Goal: Task Accomplishment & Management: Use online tool/utility

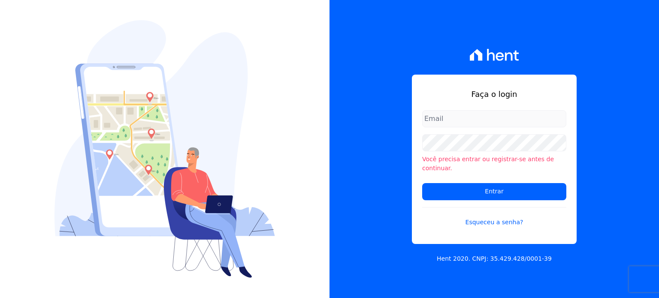
type input "[EMAIL_ADDRESS][PERSON_NAME][DOMAIN_NAME]"
click at [438, 127] on input "[EMAIL_ADDRESS][DOMAIN_NAME]" at bounding box center [494, 118] width 144 height 17
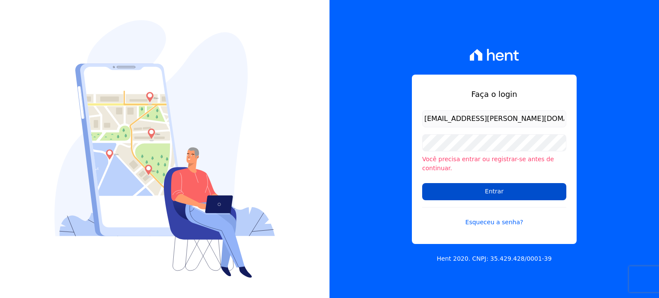
click at [450, 192] on input "Entrar" at bounding box center [494, 191] width 144 height 17
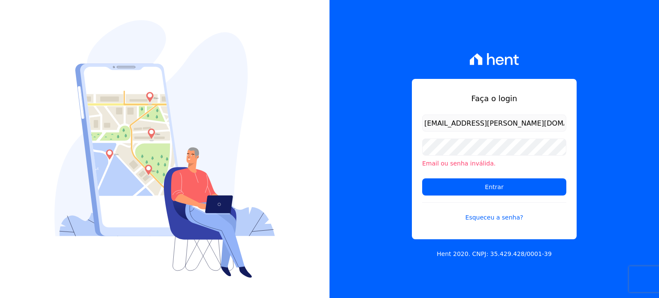
drag, startPoint x: 535, startPoint y: 123, endPoint x: 384, endPoint y: 128, distance: 151.1
click at [384, 128] on div "Faça o login mariny.neves@oliveirainc.com.br Email ou senha inválida. Entrar Es…" at bounding box center [495, 149] width 330 height 298
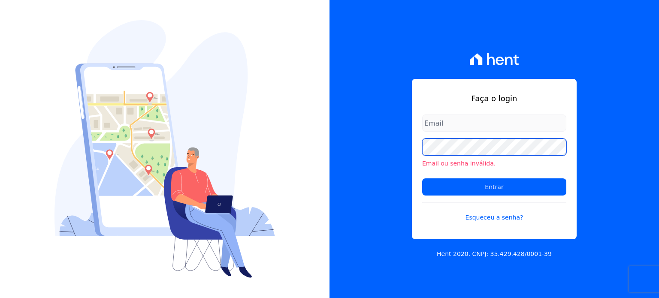
click at [388, 151] on div "Faça o login Email ou senha inválida. Entrar Esqueceu a senha? Hent 2020. CNPJ:…" at bounding box center [495, 149] width 330 height 298
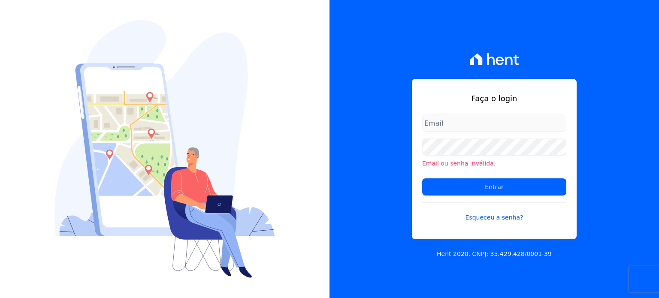
click at [388, 151] on div "Faça o login Email ou senha inválida. Entrar Esqueceu a senha? Hent 2020. CNPJ:…" at bounding box center [495, 149] width 330 height 298
click at [505, 218] on link "Esqueceu a senha?" at bounding box center [494, 213] width 144 height 20
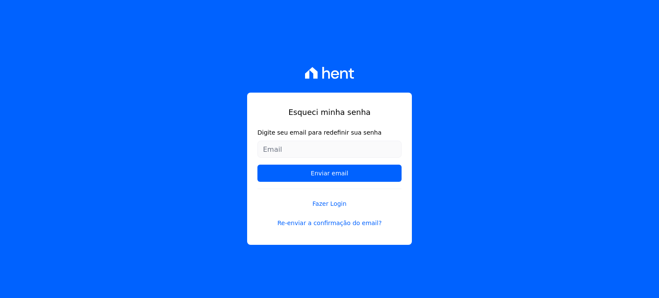
click at [506, 90] on div "Esqueci minha senha Digite seu email para redefinir sua senha Enviar email Faze…" at bounding box center [329, 149] width 659 height 298
click at [363, 146] on input "Digite seu email para redefinir sua senha" at bounding box center [329, 149] width 144 height 17
type input "[EMAIL_ADDRESS][DOMAIN_NAME]"
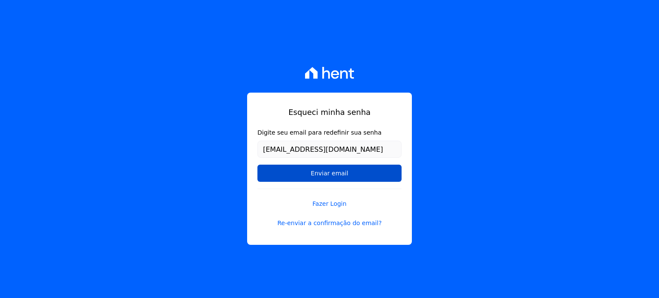
click at [359, 171] on input "Enviar email" at bounding box center [329, 173] width 144 height 17
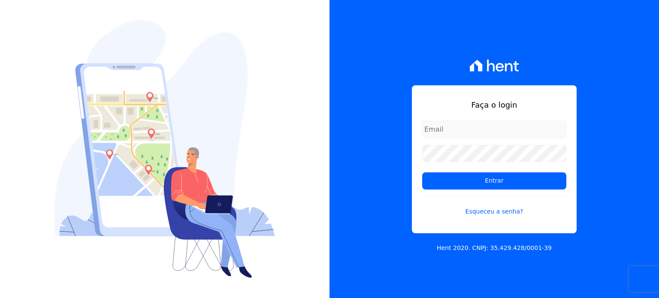
type input "[EMAIL_ADDRESS][PERSON_NAME][DOMAIN_NAME]"
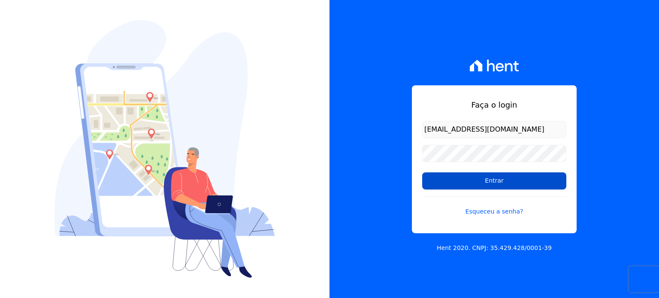
click at [470, 184] on input "Entrar" at bounding box center [494, 180] width 144 height 17
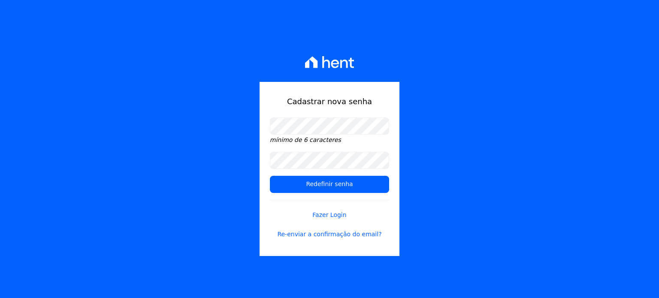
click at [296, 117] on div "Cadastrar nova senha mínimo de 6 caracteres Redefinir senha Fazer Login Re-envi…" at bounding box center [330, 169] width 140 height 174
click at [289, 181] on input "Redefinir senha" at bounding box center [329, 184] width 119 height 17
click at [290, 179] on input "Redefinir senha" at bounding box center [329, 184] width 119 height 17
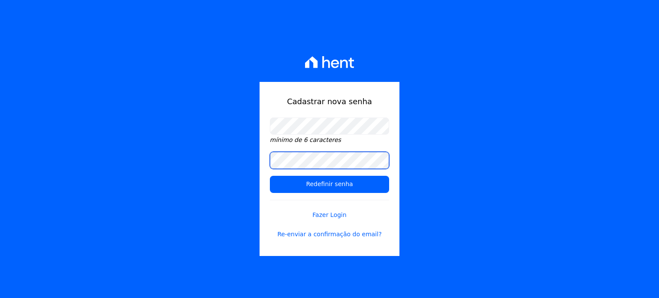
click at [242, 193] on div "Cadastrar nova senha mínimo de 6 caracteres Redefinir senha Fazer Login Re-envi…" at bounding box center [329, 149] width 659 height 298
click at [324, 140] on em "mínimo de 6 caracteres" at bounding box center [305, 139] width 71 height 7
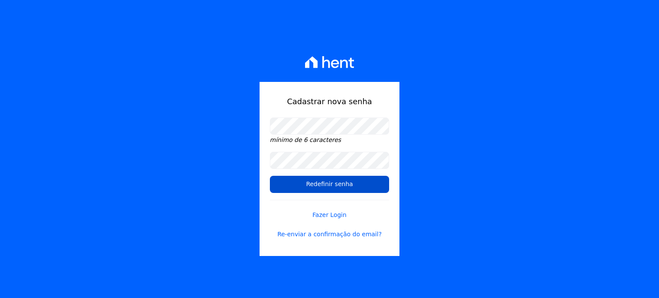
click at [374, 185] on input "Redefinir senha" at bounding box center [329, 184] width 119 height 17
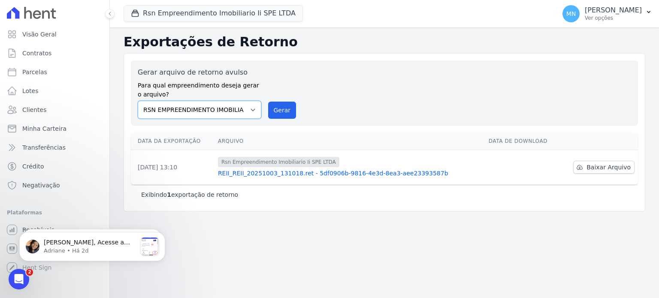
click at [252, 112] on select "RSN EMPREENDIMENTO IMOBILIARIO II SPE LTDA" at bounding box center [200, 110] width 124 height 18
click at [138, 101] on select "RSN EMPREENDIMENTO IMOBILIARIO II SPE LTDA" at bounding box center [200, 110] width 124 height 18
click at [240, 140] on th "Arquivo" at bounding box center [350, 142] width 271 height 18
click at [599, 166] on span "Baixar Arquivo" at bounding box center [609, 167] width 44 height 9
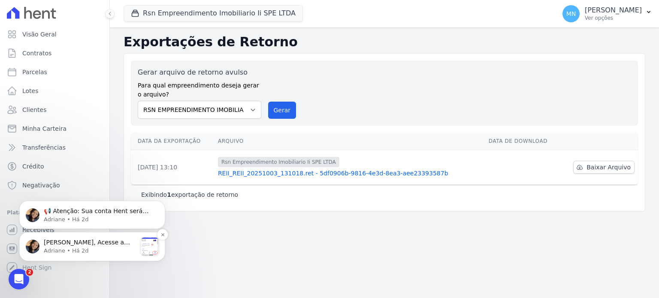
click at [64, 251] on p "Adriane • Há 2d" at bounding box center [90, 251] width 93 height 8
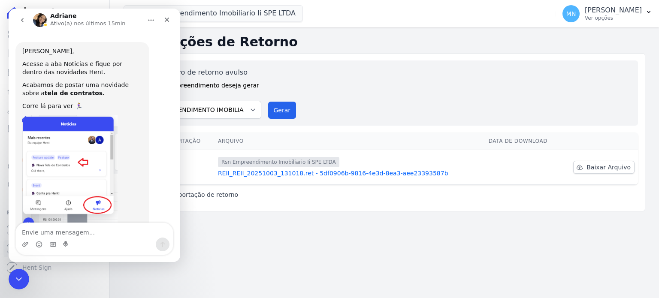
scroll to position [34, 0]
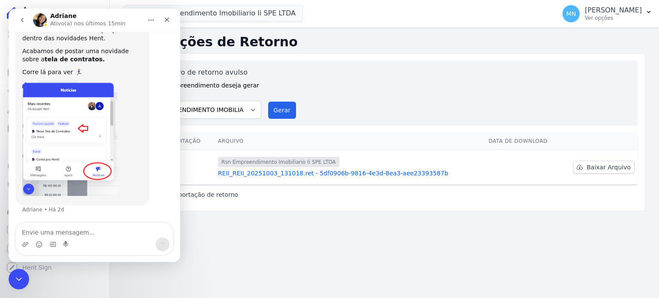
click at [75, 248] on div "Messenger da Intercom" at bounding box center [94, 245] width 157 height 14
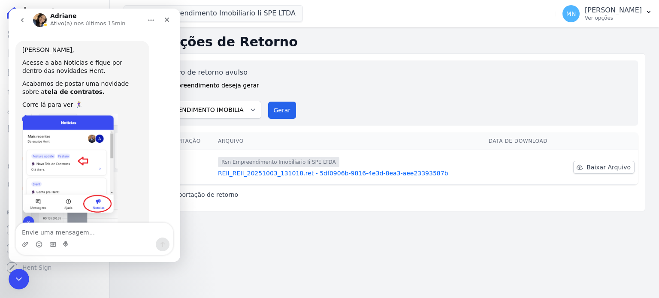
scroll to position [0, 0]
click at [351, 15] on div "Rsn Empreendimento Imobiliario Ii SPE LTDA Você possui apenas um empreendimento…" at bounding box center [338, 14] width 429 height 28
click at [310, 65] on div "Gerar arquivo de retorno avulso Para qual empreendimento deseja gerar o arquivo…" at bounding box center [384, 93] width 507 height 65
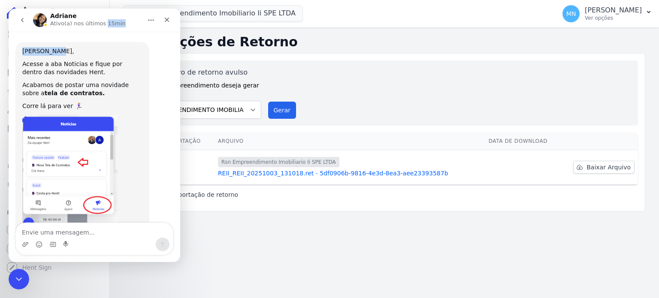
drag, startPoint x: 132, startPoint y: 34, endPoint x: 142, endPoint y: 42, distance: 13.1
click at [147, 42] on div "Adriane Ativo(a) nos últimos 15min Olá Mariny, Acesse a aba Noticias e fique po…" at bounding box center [95, 136] width 172 height 254
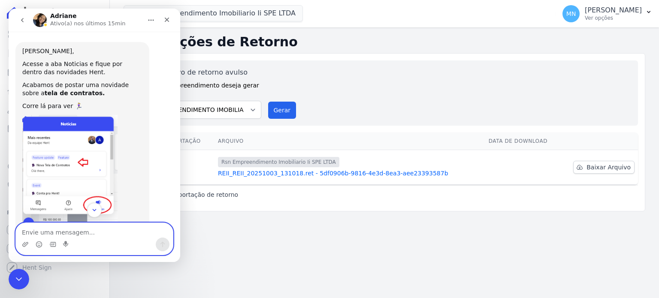
click at [37, 233] on textarea "Envie uma mensagem..." at bounding box center [94, 230] width 157 height 15
type textarea "Olá"
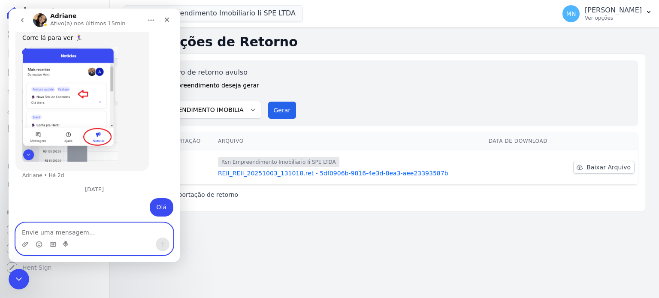
scroll to position [71, 0]
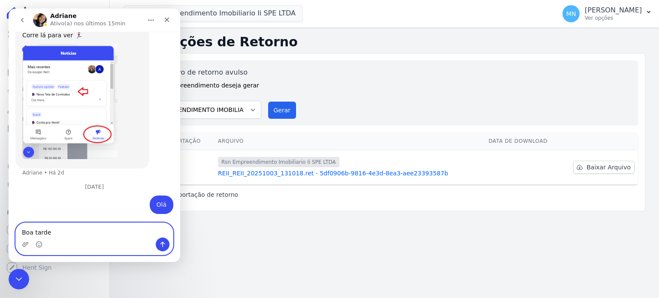
type textarea "Boa tarde!"
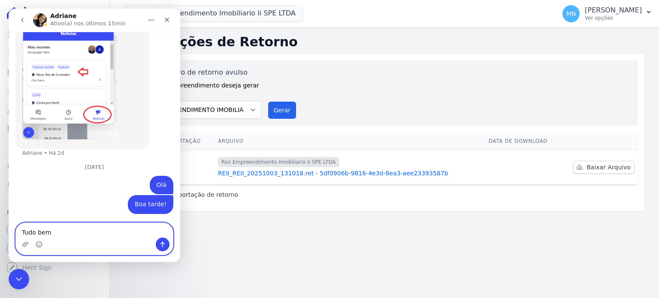
type textarea "Tudo bem ?"
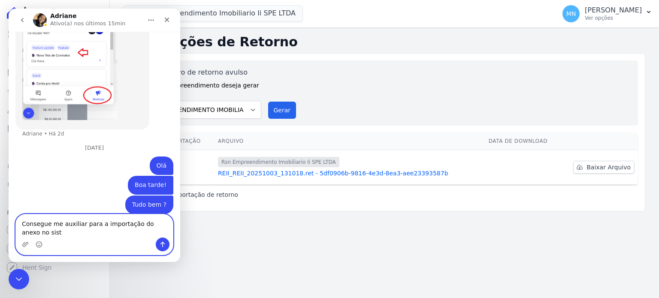
scroll to position [118, 0]
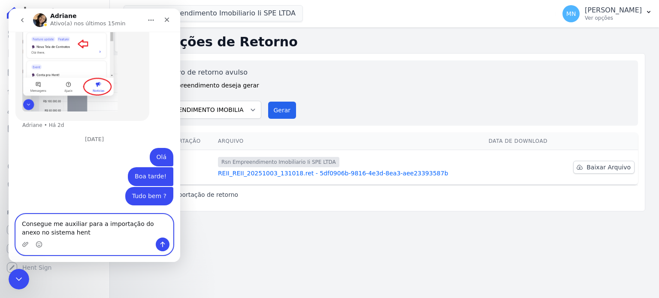
type textarea "Consegue me auxiliar para a importação do anexo no sistema hent?"
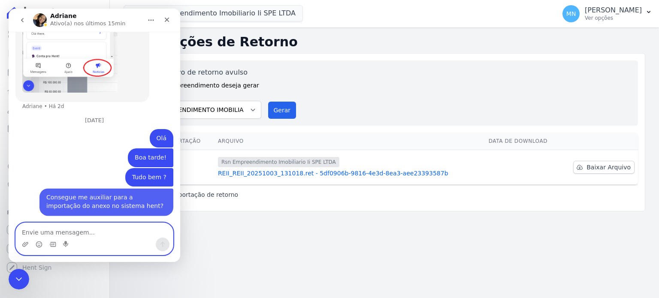
scroll to position [138, 0]
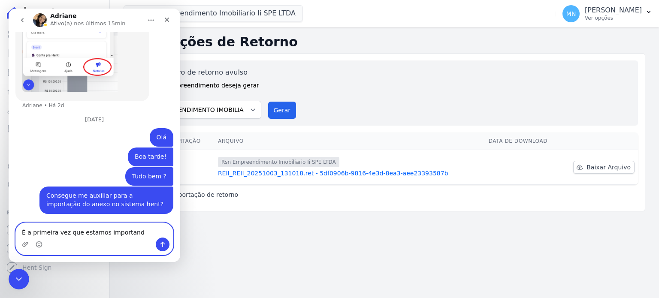
type textarea "É a primeira vez que estamos importando"
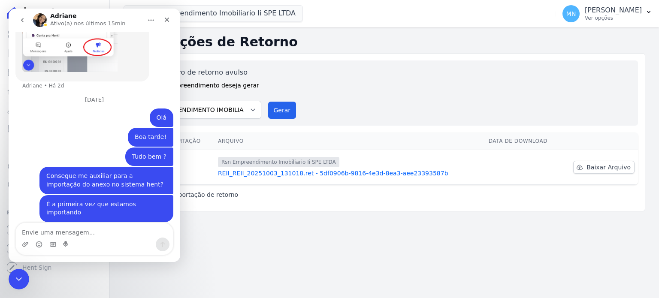
scroll to position [0, 0]
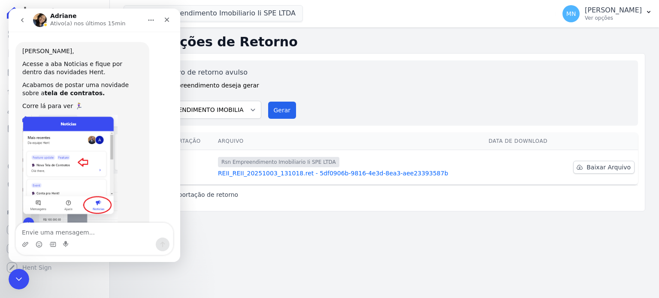
drag, startPoint x: 178, startPoint y: 154, endPoint x: 201, endPoint y: 47, distance: 109.1
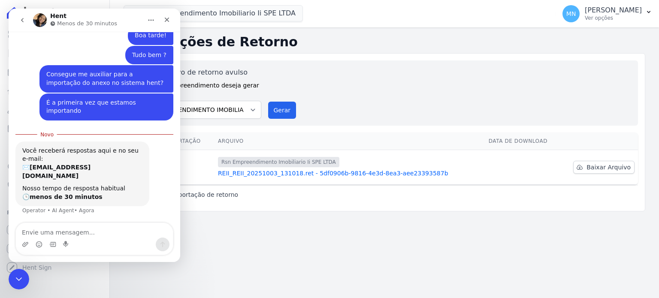
scroll to position [259, 0]
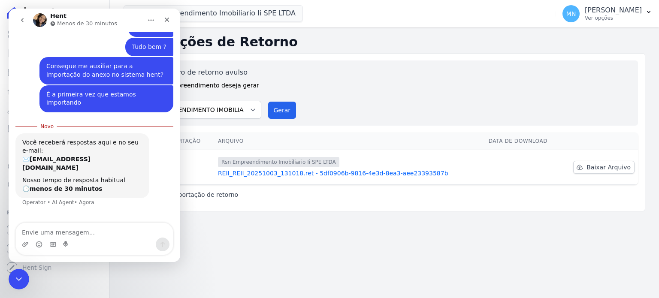
click at [192, 38] on h2 "Exportações de Retorno" at bounding box center [385, 41] width 522 height 15
drag, startPoint x: 192, startPoint y: 38, endPoint x: 208, endPoint y: 21, distance: 22.8
click at [197, 36] on h2 "Exportações de Retorno" at bounding box center [385, 41] width 522 height 15
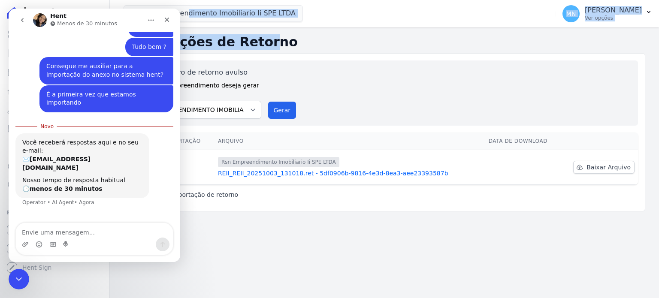
drag, startPoint x: 208, startPoint y: 21, endPoint x: 143, endPoint y: 4, distance: 67.1
click at [143, 4] on div "Rsn Empreendimento Imobiliario Ii SPE LTDA Você possui apenas um empreendimento…" at bounding box center [384, 149] width 549 height 298
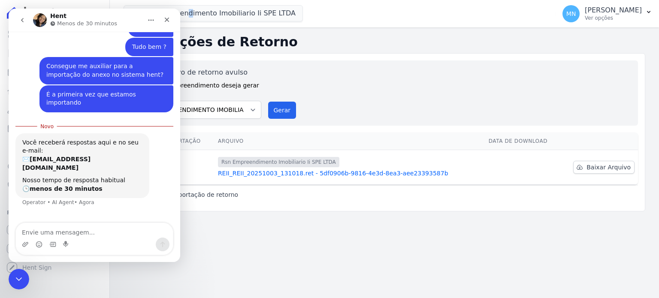
drag, startPoint x: 153, startPoint y: 12, endPoint x: 124, endPoint y: 166, distance: 156.6
click at [126, 197] on div "Você receberá respostas aqui e no seu e-mail: ✉️ mariny.neves@oliveirainc.com.b…" at bounding box center [94, 175] width 158 height 84
drag, startPoint x: 281, startPoint y: 27, endPoint x: 256, endPoint y: 272, distance: 245.9
click at [257, 272] on div "Sua senha foi atualizada com sucesso. Você agora está logado. Exportações de Re…" at bounding box center [384, 162] width 549 height 271
click at [356, 81] on div "Gerar arquivo de retorno avulso Para qual empreendimento deseja gerar o arquivo…" at bounding box center [384, 92] width 493 height 51
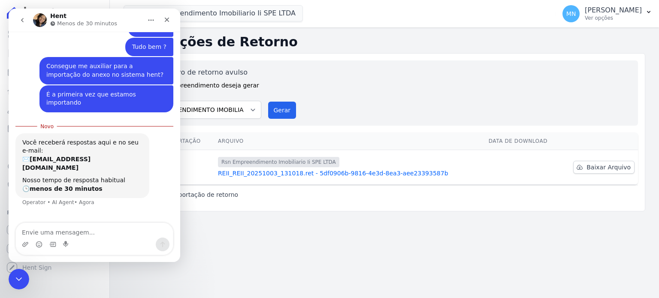
click at [450, 97] on div "Gerar arquivo de retorno avulso Para qual empreendimento deseja gerar o arquivo…" at bounding box center [384, 92] width 493 height 51
drag, startPoint x: 121, startPoint y: 13, endPoint x: 275, endPoint y: 47, distance: 158.6
click at [180, 47] on html "Hent Menos de 30 minutos Olá Mariny, Acesse a aba Noticias e fique por dentro d…" at bounding box center [95, 136] width 172 height 254
click at [276, 109] on button "Gerar" at bounding box center [282, 110] width 28 height 17
click at [150, 17] on icon "Início" at bounding box center [151, 20] width 7 height 7
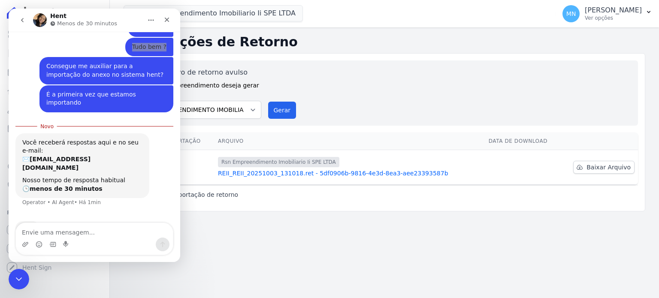
click at [332, 235] on div "Sua senha foi atualizada com sucesso. Você agora está logado. Exportações de Re…" at bounding box center [384, 162] width 549 height 271
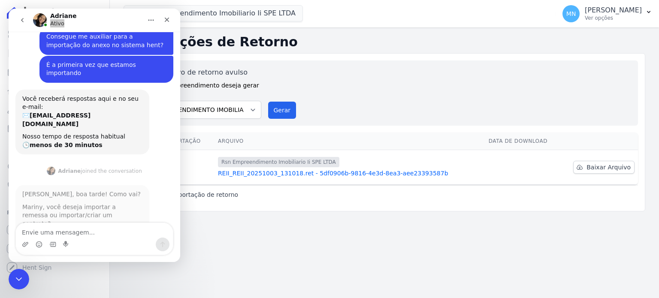
scroll to position [287, 0]
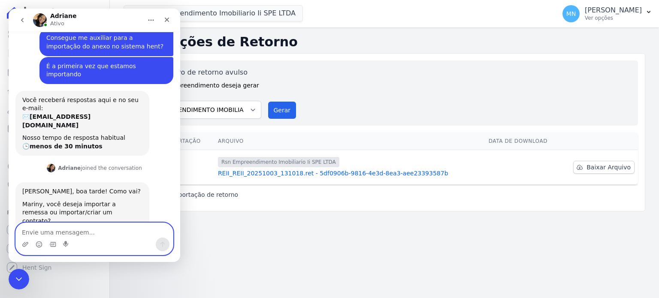
click at [76, 230] on textarea "Envie uma mensagem..." at bounding box center [94, 230] width 157 height 15
click at [76, 230] on textarea "i" at bounding box center [94, 230] width 157 height 15
type textarea "i"
type textarea "Bem e você ?"
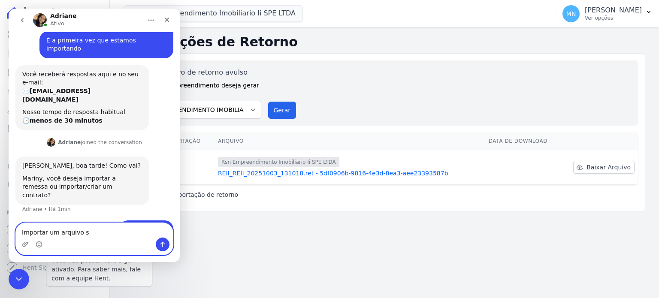
type textarea "Importar um arquivo"
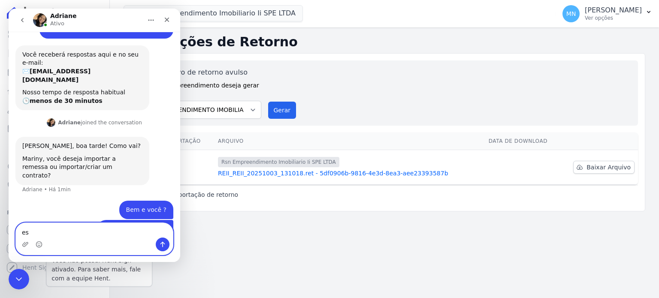
type textarea "e"
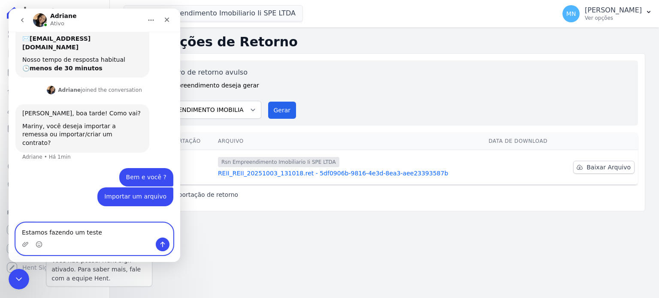
type textarea "Estamos fazendo um teste"
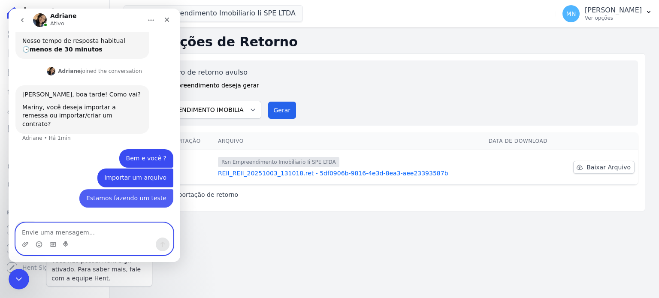
scroll to position [385, 0]
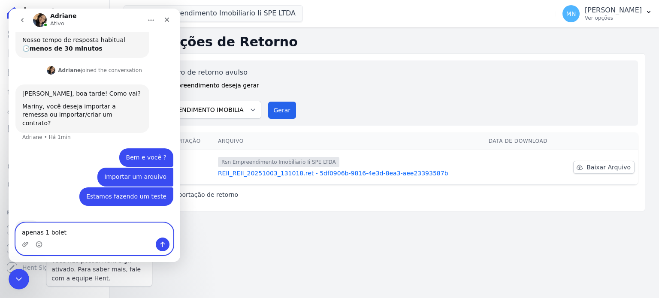
type textarea "apenas 1 boleto"
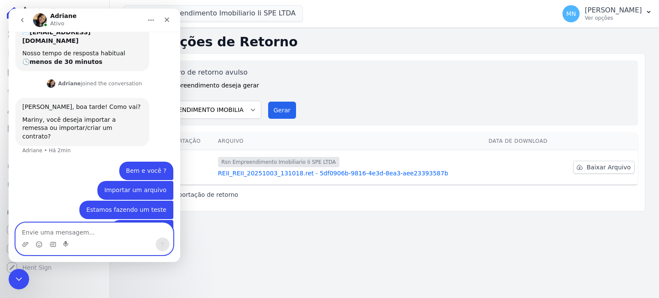
scroll to position [405, 0]
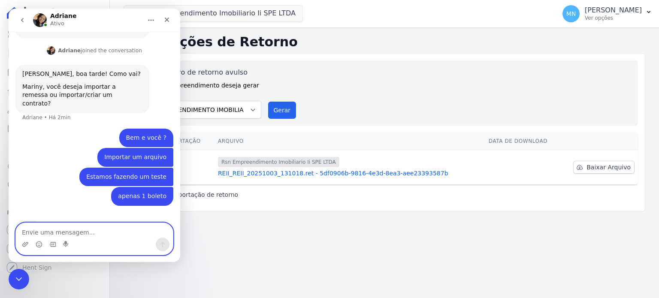
paste textarea "Peço, por gentileza, que realizem a importação do arquivo anexo em seu sistema.…"
type textarea "Peço, por gentileza, que realizem a importação do arquivo anexo em seu sistema.…"
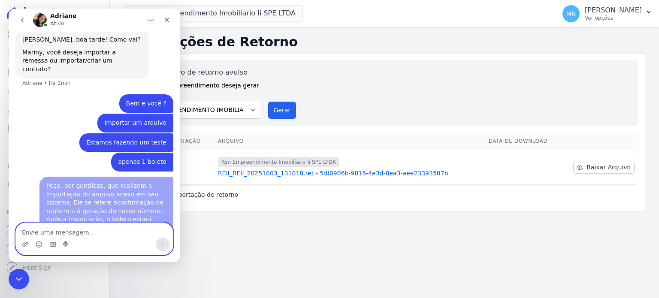
scroll to position [466, 0]
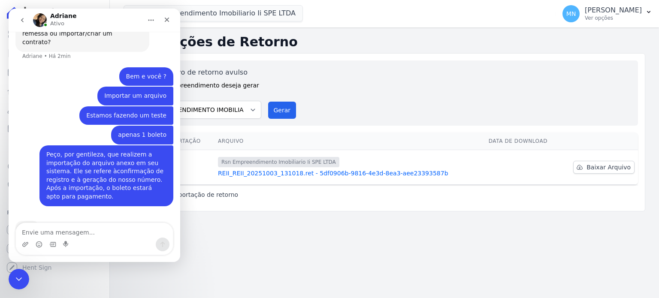
drag, startPoint x: 86, startPoint y: 155, endPoint x: 42, endPoint y: 103, distance: 68.2
click at [42, 126] on div "apenas 1 boleto Mariny • Há 1min" at bounding box center [94, 136] width 158 height 20
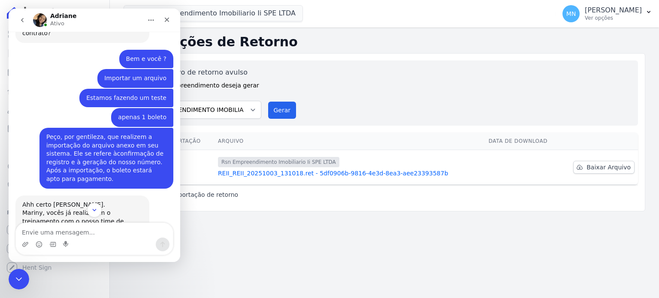
scroll to position [475, 0]
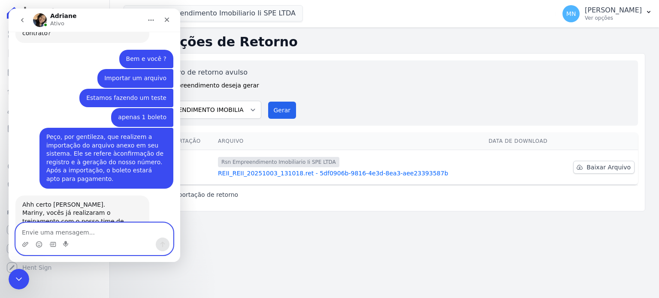
click at [59, 229] on textarea "Envie uma mensagem..." at bounding box center [94, 230] width 157 height 15
type textarea "Não"
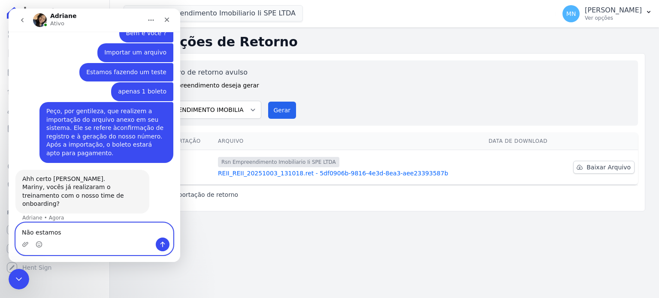
type textarea "Não estamos"
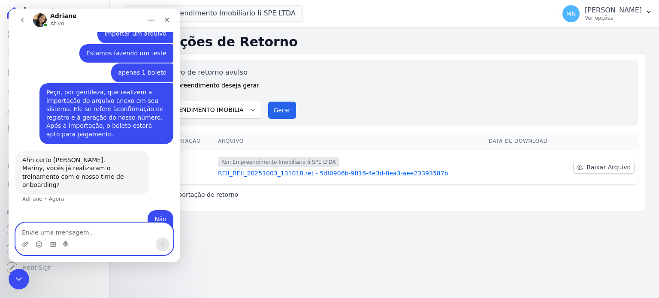
scroll to position [521, 0]
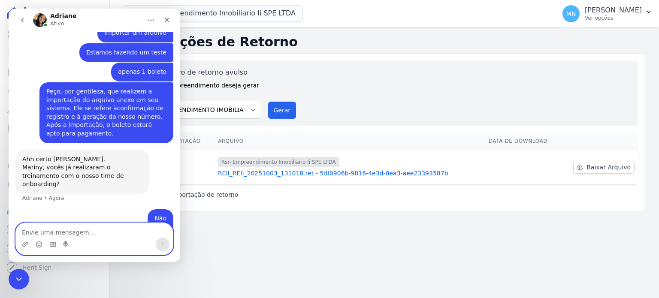
click at [89, 231] on textarea "Envie uma mensagem..." at bounding box center [94, 230] width 157 height 15
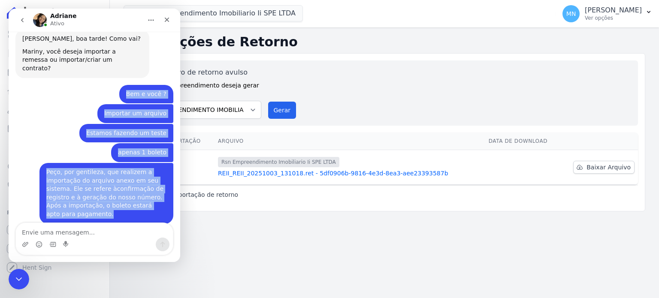
scroll to position [440, 0]
drag, startPoint x: 132, startPoint y: 108, endPoint x: 273, endPoint y: 81, distance: 143.2
click at [180, 81] on html "Adriane Ativo Olá Mariny, Acesse a aba Noticias e fique por dentro das novidade…" at bounding box center [95, 136] width 172 height 254
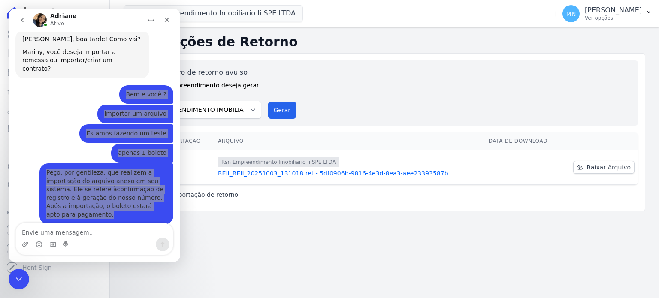
click at [274, 81] on div "Gerar arquivo de retorno avulso Para qual empreendimento deseja gerar o arquivo…" at bounding box center [384, 92] width 493 height 51
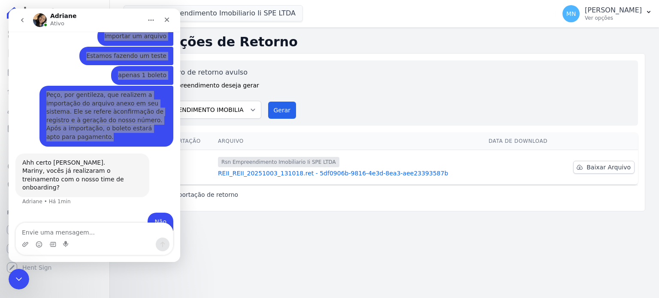
scroll to position [521, 0]
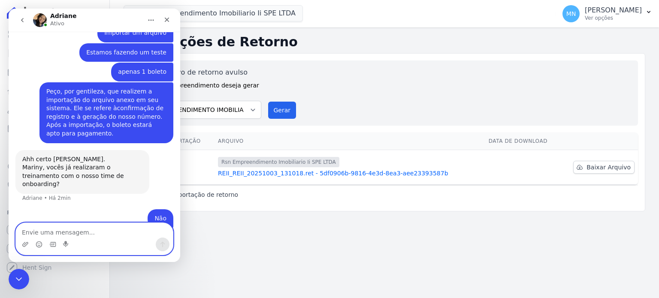
click at [91, 229] on textarea "Envie uma mensagem..." at bounding box center [94, 230] width 157 height 15
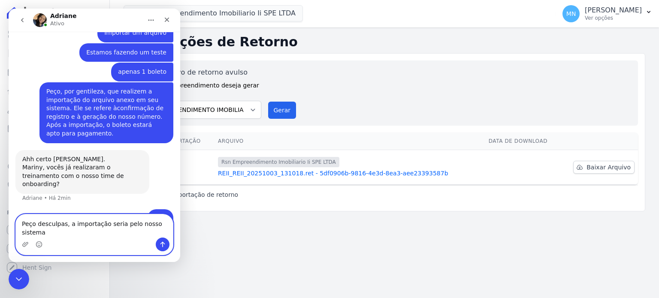
type textarea "Peço desculpas, a importação seria pelo nosso sistema"
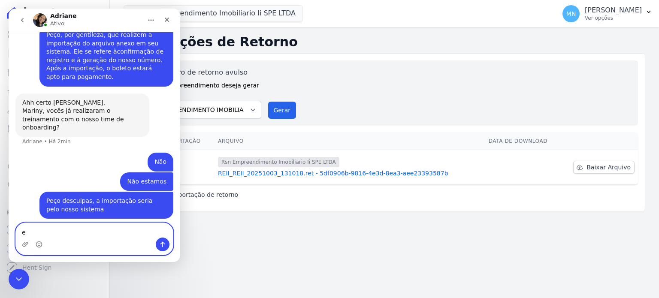
scroll to position [582, 0]
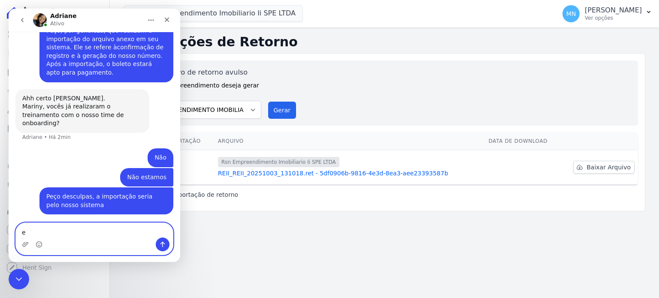
type textarea "e"
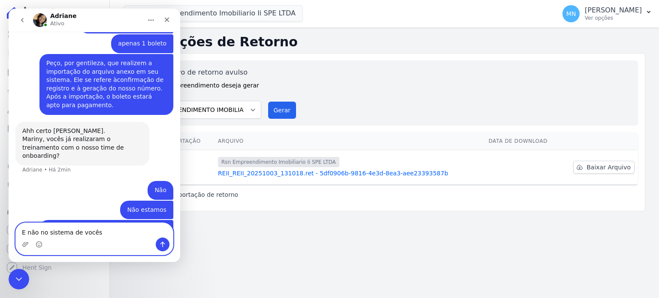
type textarea "E não no sistema de vocês"
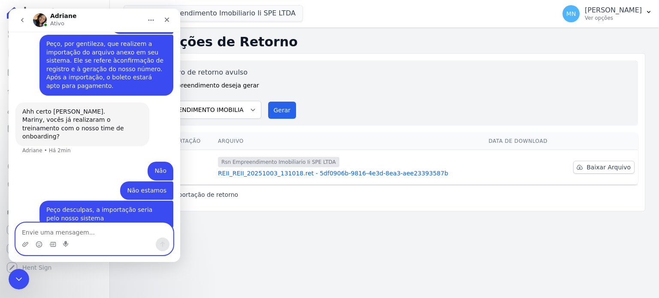
click at [91, 235] on textarea "Envie uma mensagem..." at bounding box center [94, 230] width 157 height 15
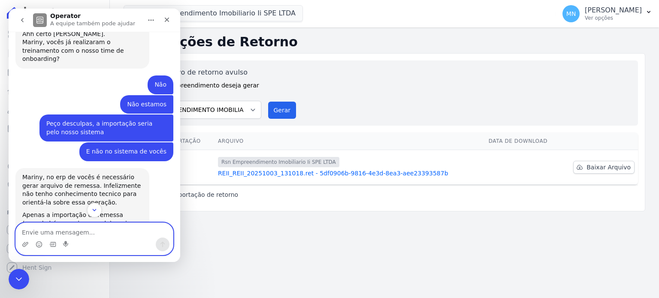
scroll to position [666, 0]
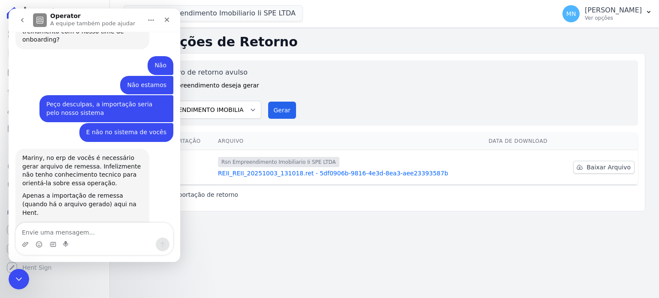
click at [378, 102] on div "Gerar arquivo de retorno avulso Para qual empreendimento deseja gerar o arquivo…" at bounding box center [384, 92] width 493 height 51
click at [280, 82] on div "Gerar arquivo de retorno avulso Para qual empreendimento deseja gerar o arquivo…" at bounding box center [384, 92] width 493 height 51
click at [171, 18] on div "Fechar" at bounding box center [166, 19] width 15 height 15
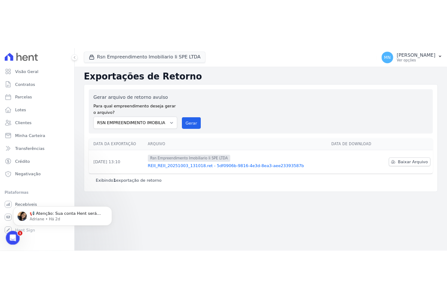
scroll to position [666, 0]
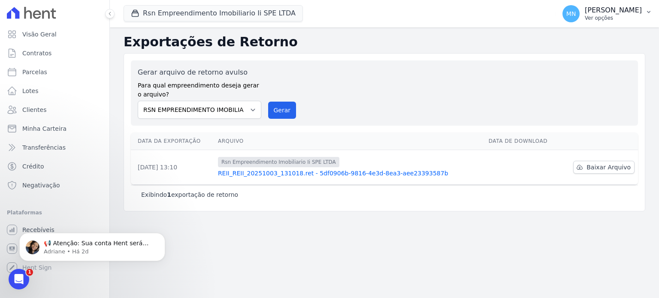
click at [643, 15] on button "MN Mariny Neves Pereira de Sousa Ver opções" at bounding box center [607, 14] width 103 height 24
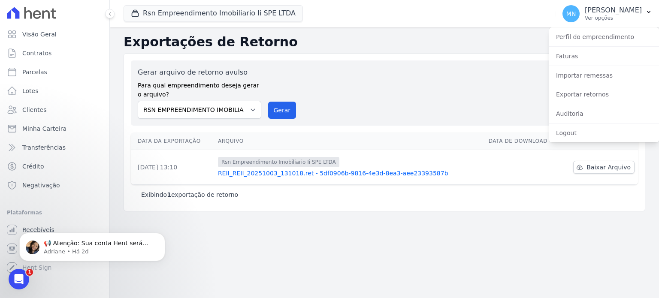
click at [394, 25] on div "Rsn Empreendimento Imobiliario Ii SPE LTDA Você possui apenas um empreendimento…" at bounding box center [338, 14] width 429 height 28
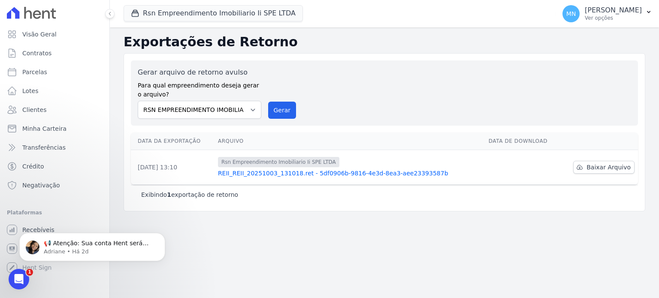
click at [371, 111] on div "Gerar arquivo de retorno avulso Para qual empreendimento deseja gerar o arquivo…" at bounding box center [384, 92] width 493 height 51
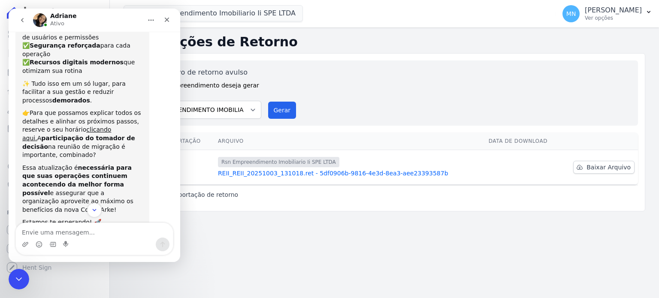
scroll to position [121, 0]
click at [169, 18] on icon "Fechar" at bounding box center [166, 19] width 7 height 7
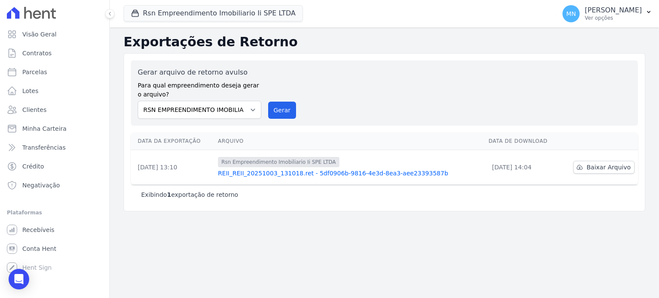
click at [206, 257] on div "Exportações de Retorno Gerar arquivo de retorno avulso Para qual empreendimento…" at bounding box center [384, 162] width 549 height 271
click at [373, 116] on div "Gerar arquivo de retorno avulso Para qual empreendimento deseja gerar o arquivo…" at bounding box center [384, 92] width 493 height 51
